Goal: Navigation & Orientation: Find specific page/section

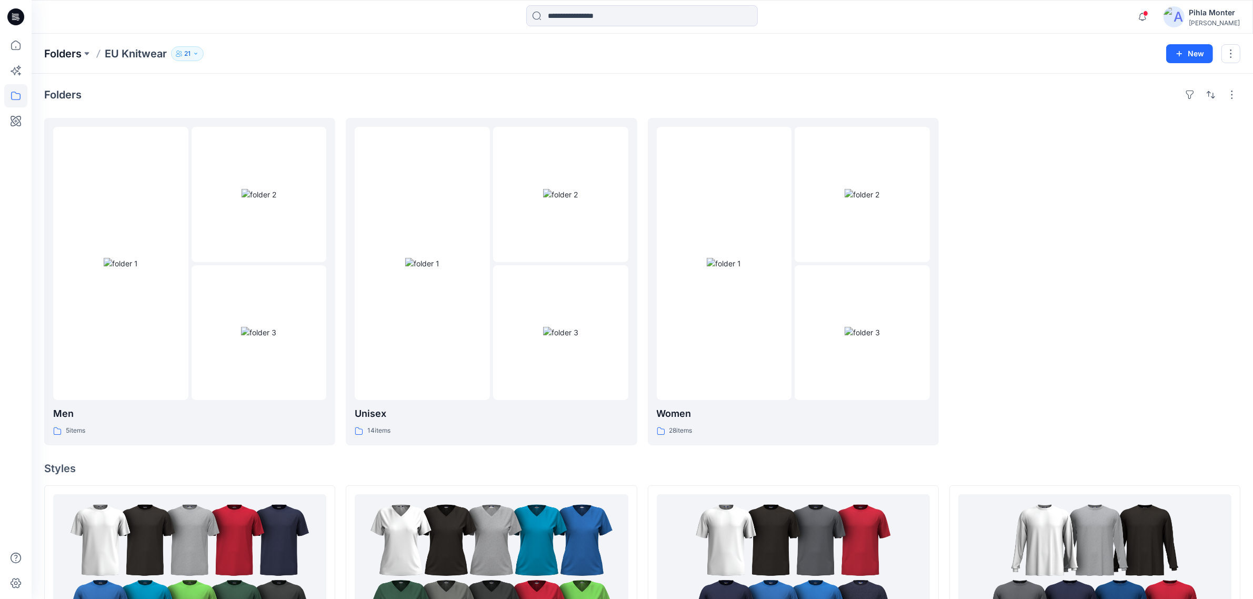
click at [66, 51] on p "Folders" at bounding box center [62, 53] width 37 height 15
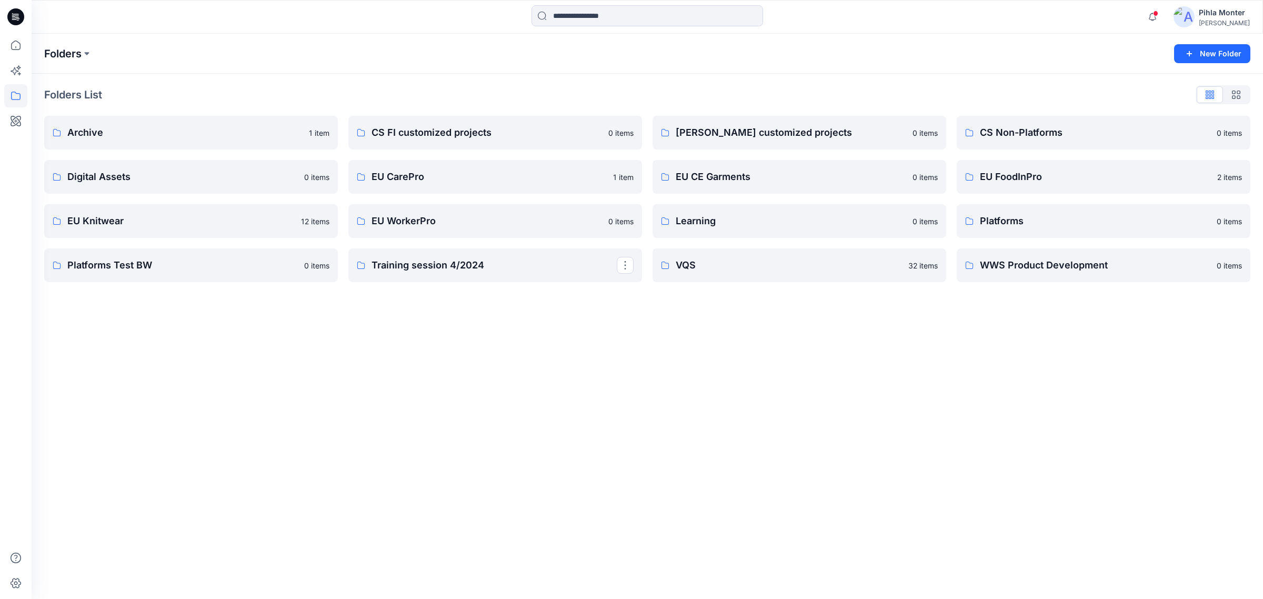
click at [68, 53] on p "Folders" at bounding box center [62, 53] width 37 height 15
click at [592, 374] on div "Folders New Folder Folders List Archive 1 item Digital Assets 0 items EU Knitwe…" at bounding box center [647, 316] width 1231 height 565
click at [251, 218] on p "EU Knitwear" at bounding box center [189, 221] width 245 height 15
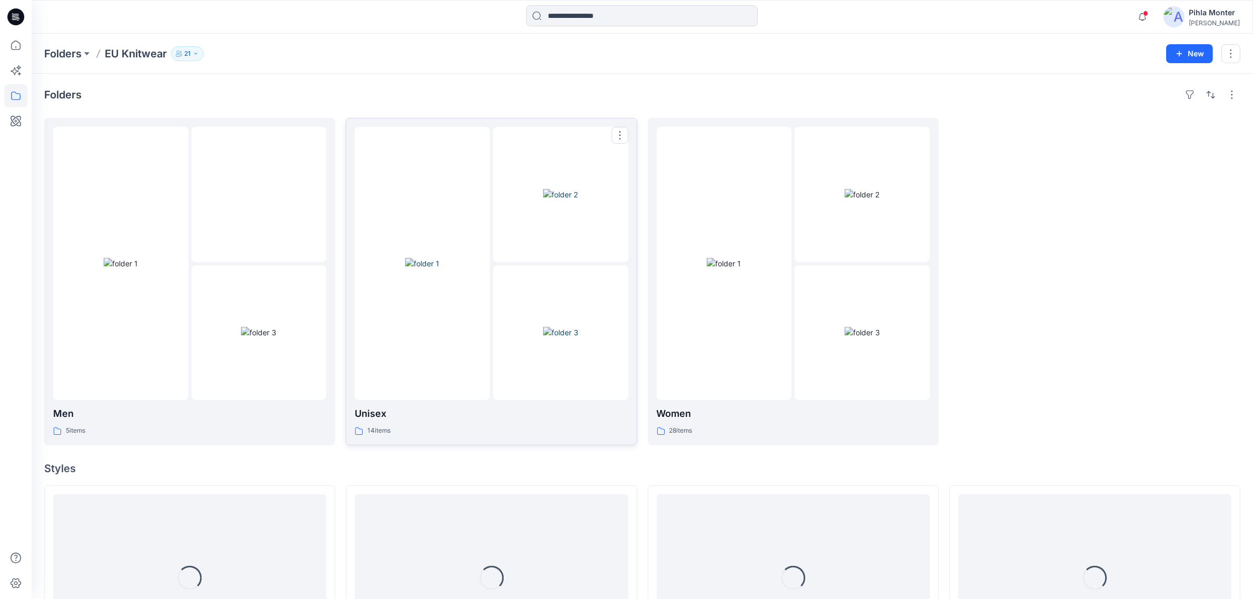
click at [425, 269] on img at bounding box center [422, 263] width 34 height 11
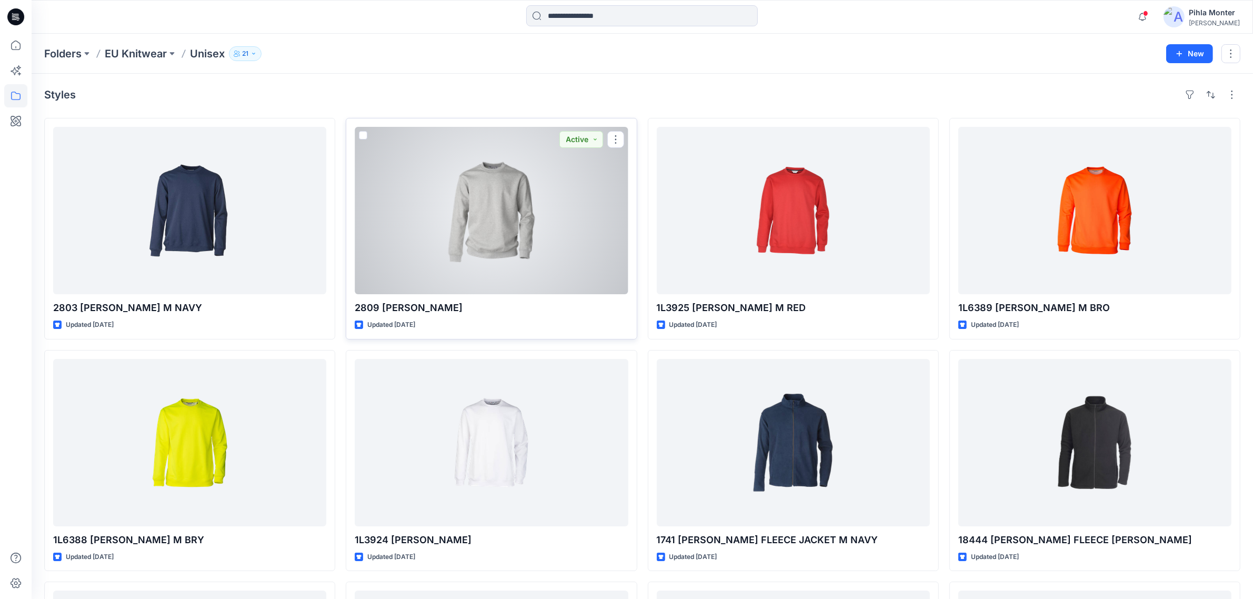
click at [526, 225] on div at bounding box center [491, 210] width 273 height 167
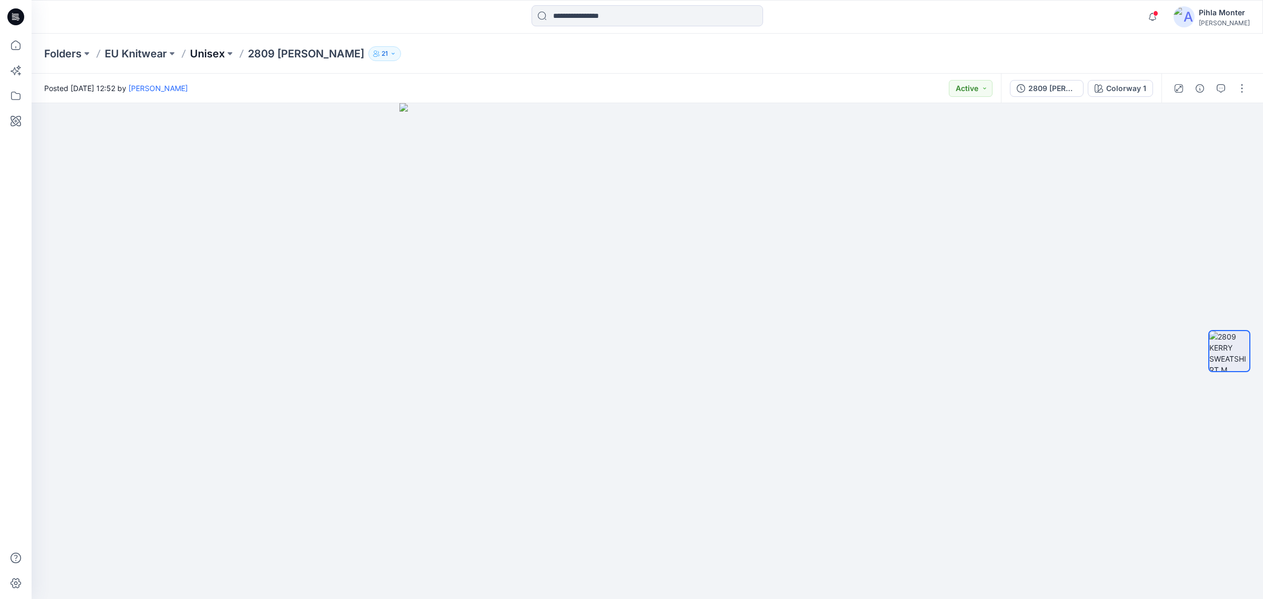
click at [203, 51] on p "Unisex" at bounding box center [207, 53] width 35 height 15
